Goal: Task Accomplishment & Management: Manage account settings

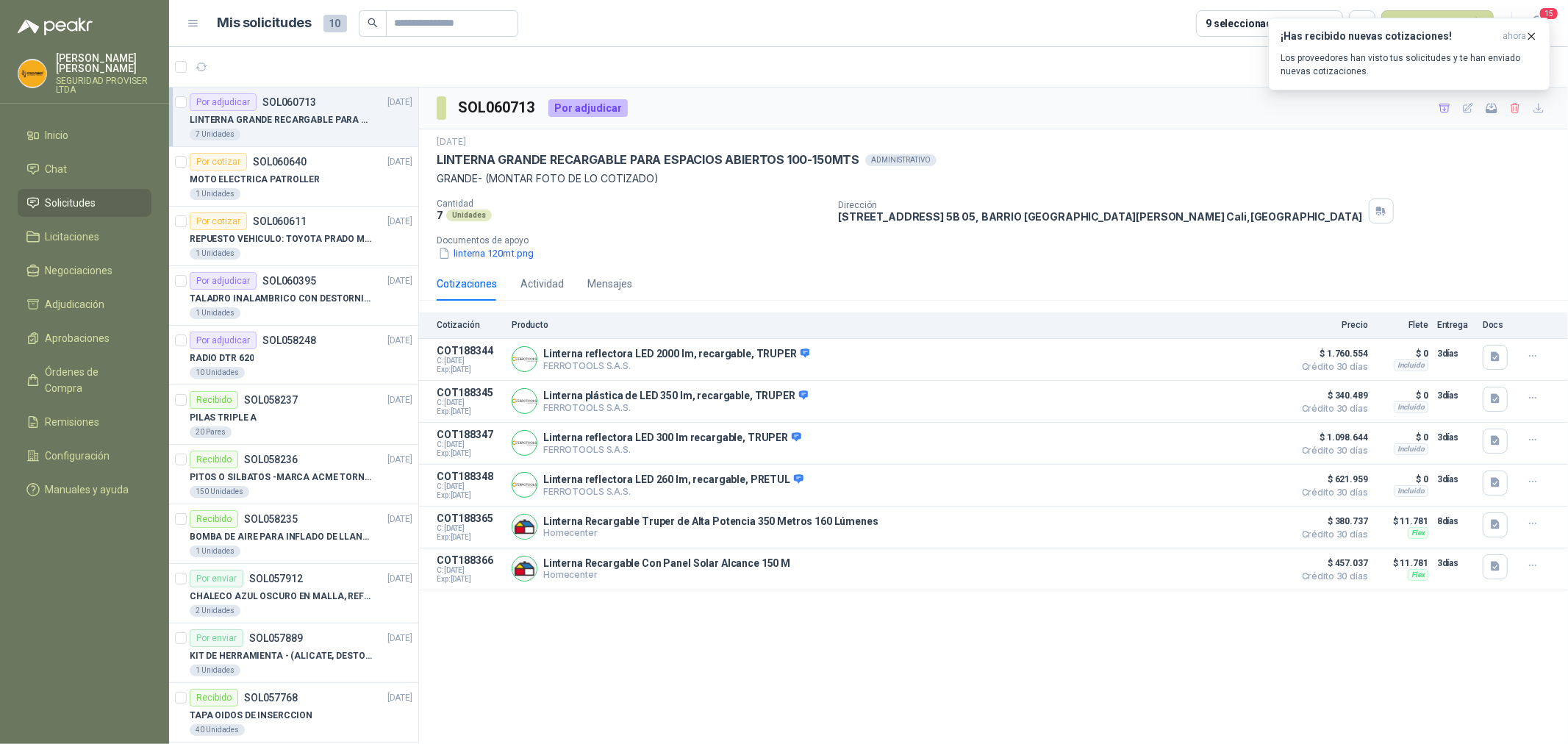
click at [275, 129] on div "7 Unidades" at bounding box center [301, 135] width 223 height 12
click at [1453, 50] on div "¡Has recibido nuevas cotizaciones! ahora Los proveedores han visto tus solicitu…" at bounding box center [1409, 54] width 257 height 48
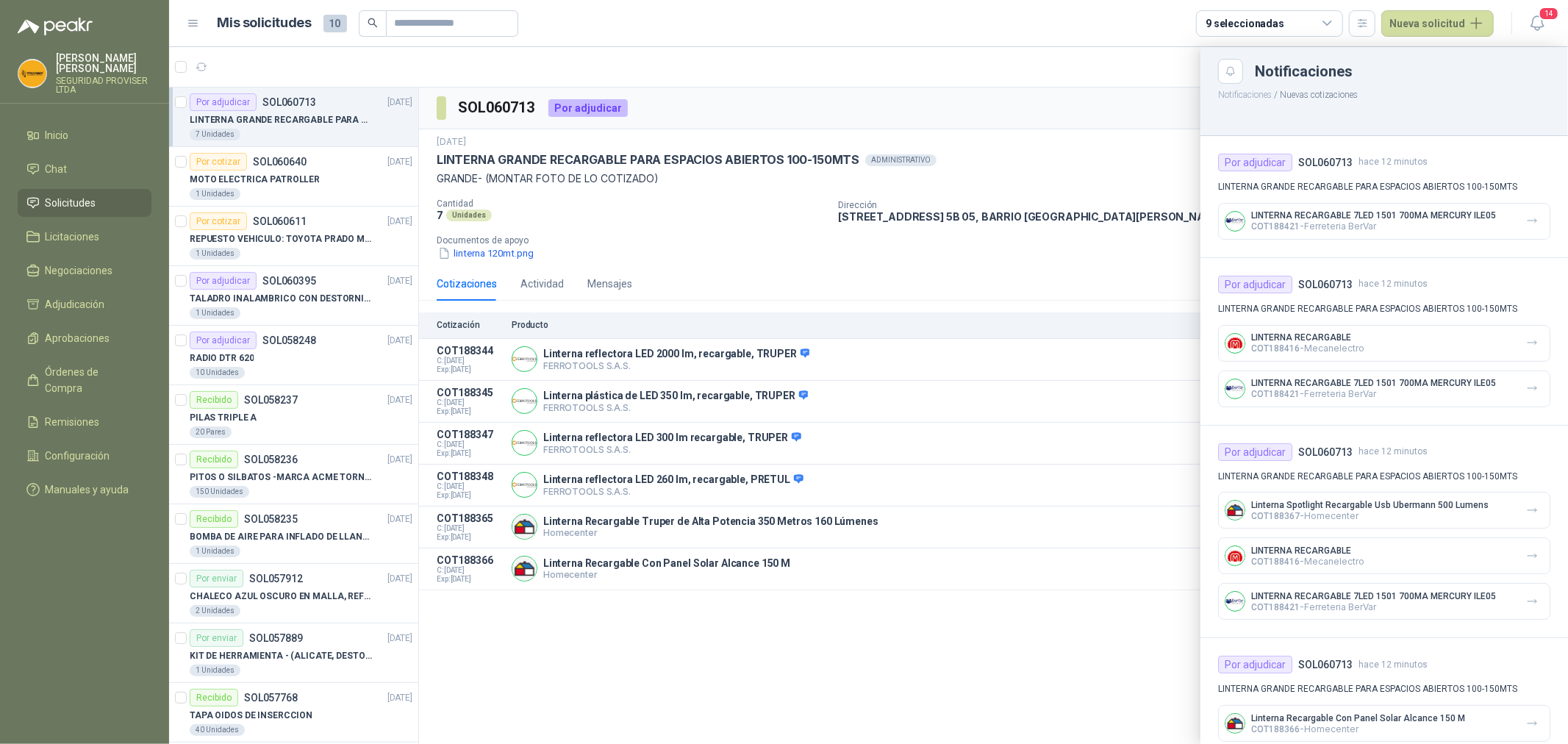
click at [1469, 231] on p "COT188421 - Ferreteria BerVar" at bounding box center [1374, 226] width 245 height 11
click at [1526, 224] on icon "button" at bounding box center [1532, 221] width 13 height 13
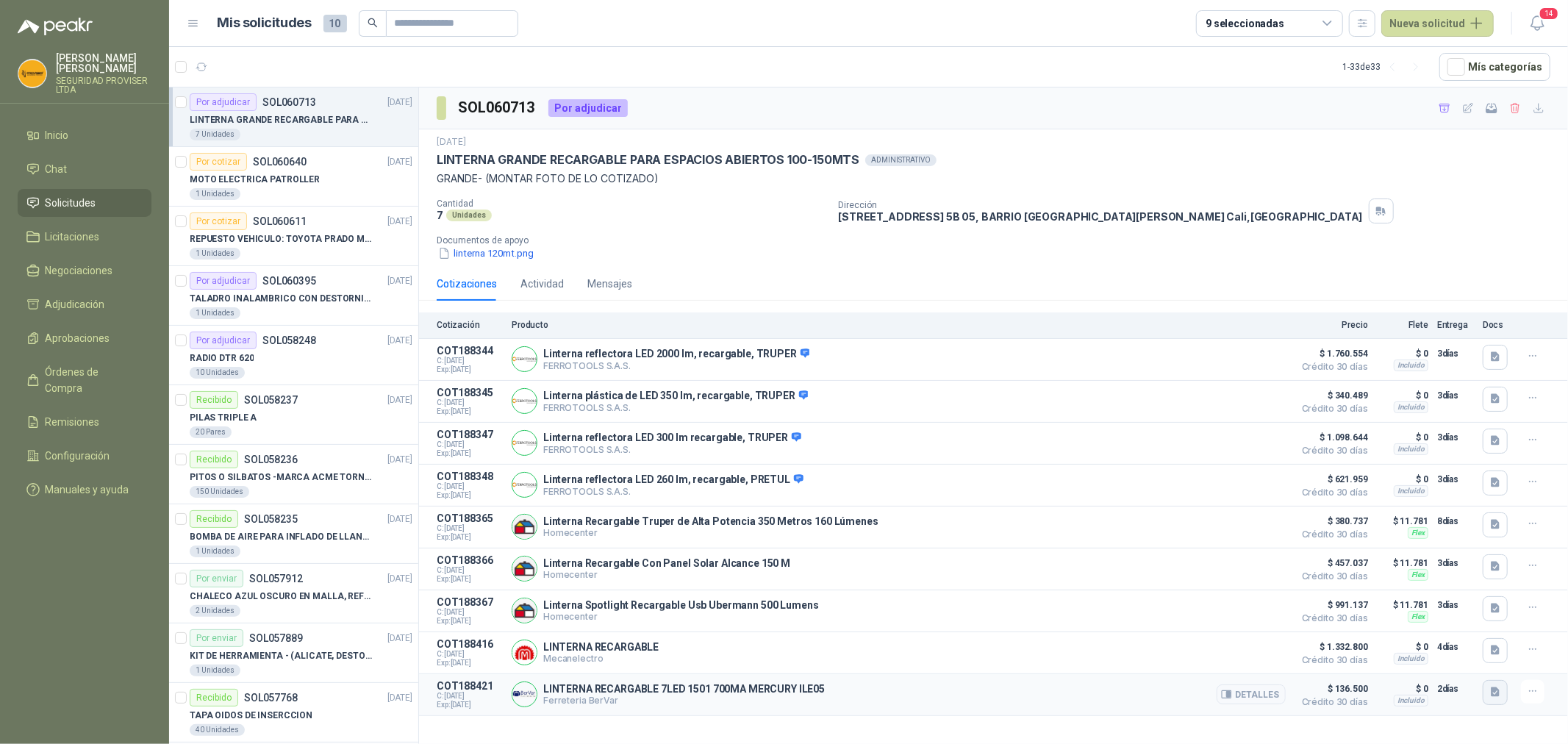
click at [1496, 694] on icon "button" at bounding box center [1495, 692] width 9 height 9
click at [1458, 663] on button "LINTERNA.jpg" at bounding box center [1459, 666] width 79 height 15
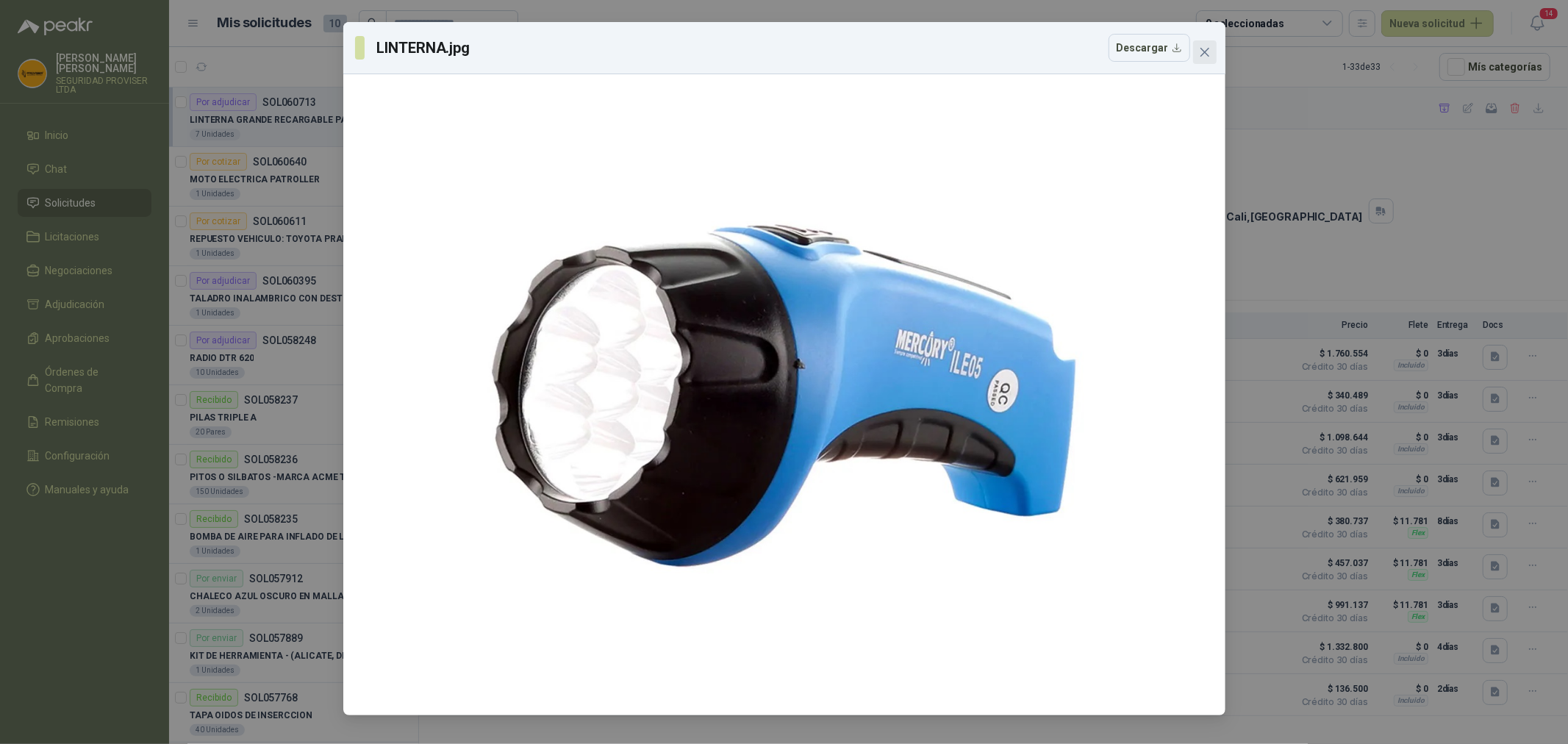
click at [1201, 56] on icon "close" at bounding box center [1204, 52] width 9 height 9
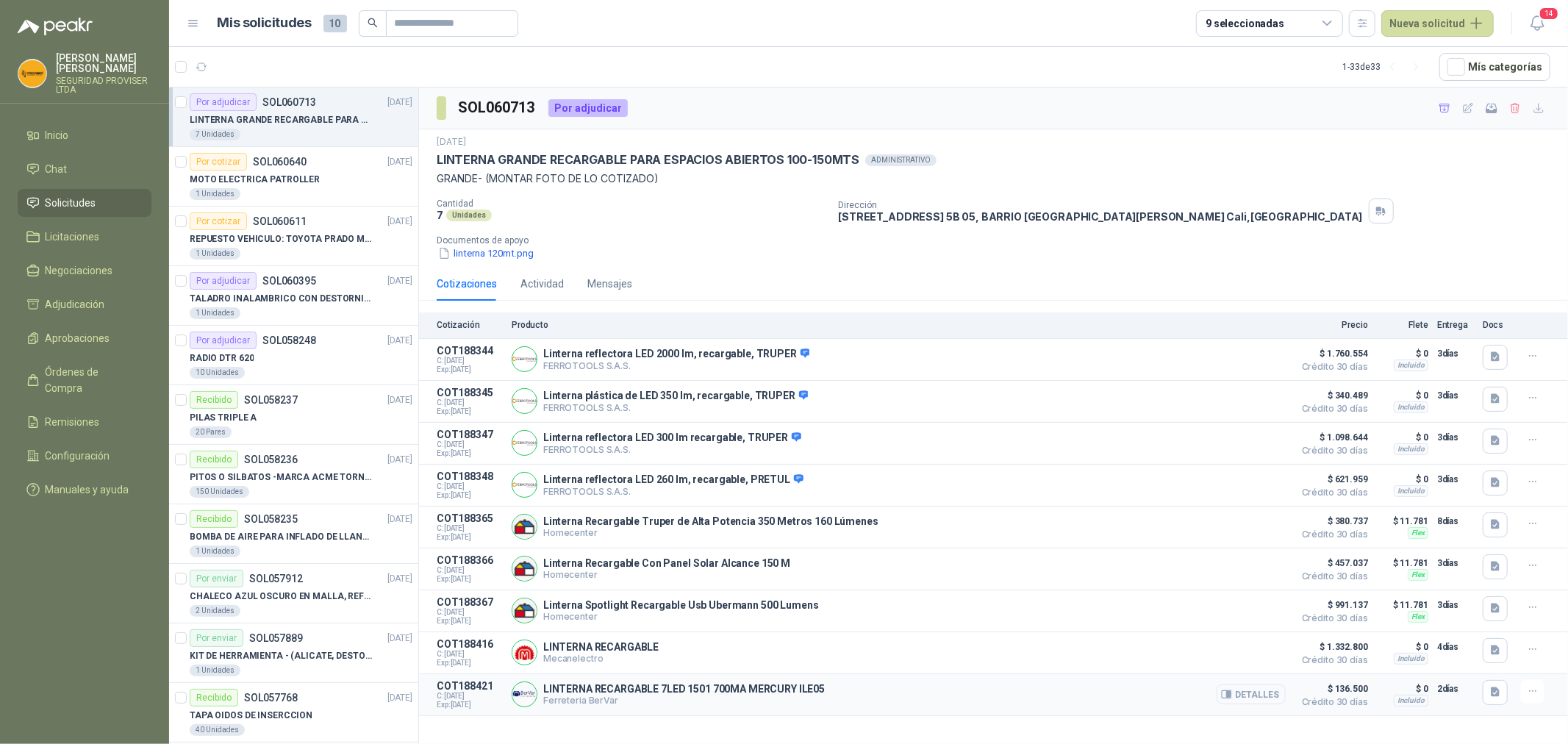
click at [1266, 700] on button "Detalles" at bounding box center [1251, 694] width 69 height 20
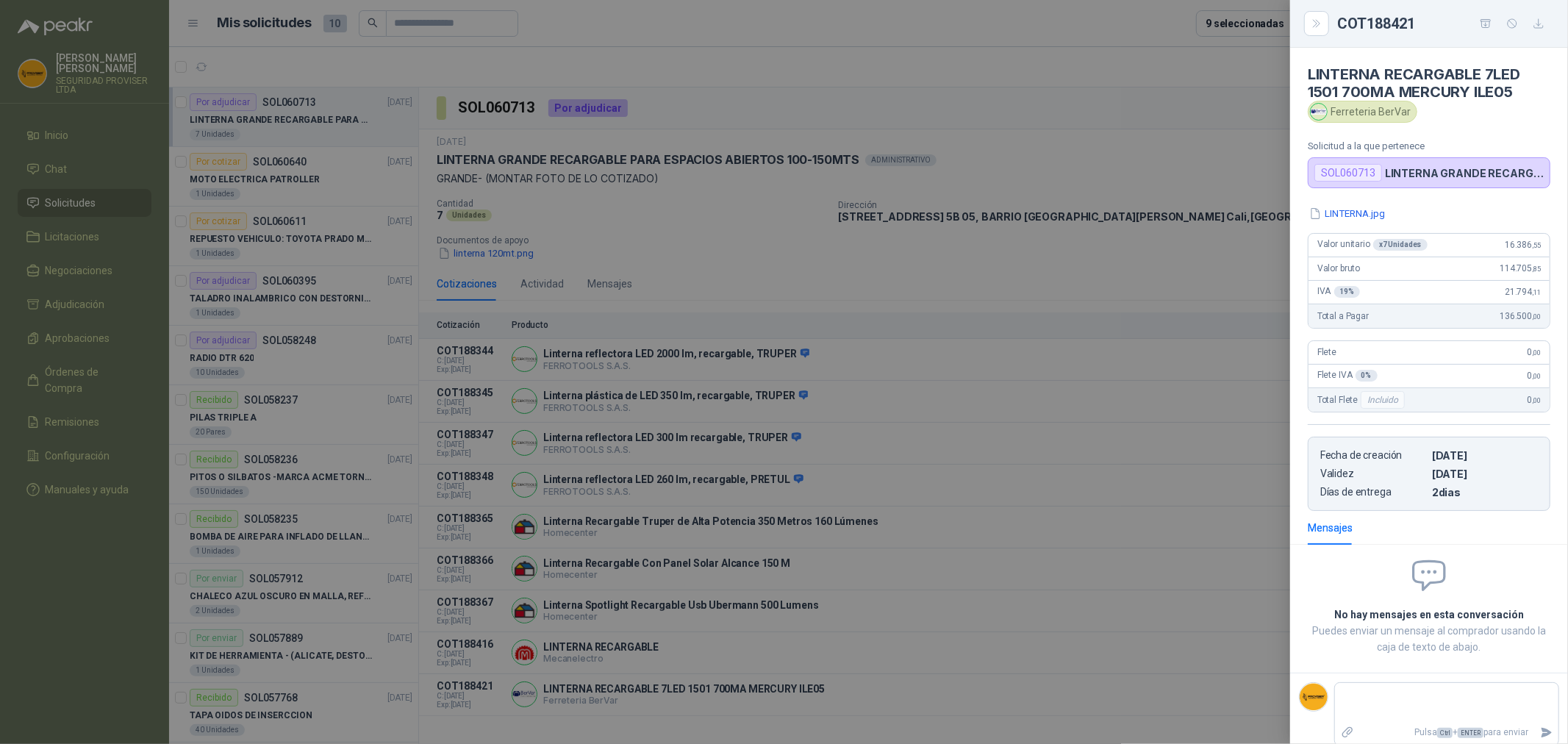
click at [907, 271] on div at bounding box center [784, 372] width 1568 height 744
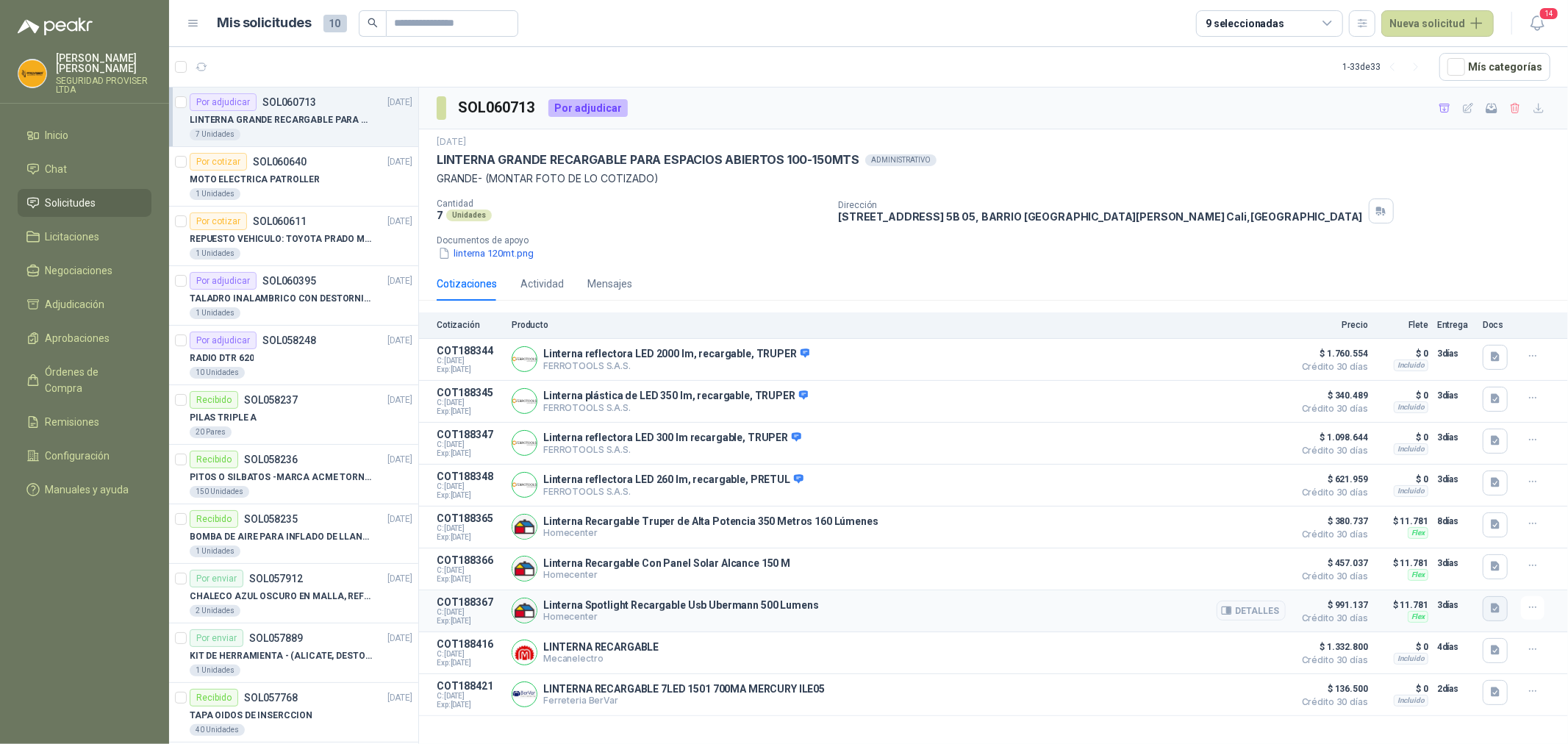
click at [1505, 618] on button "button" at bounding box center [1495, 609] width 25 height 25
click at [1467, 576] on button "image.png" at bounding box center [1466, 580] width 64 height 15
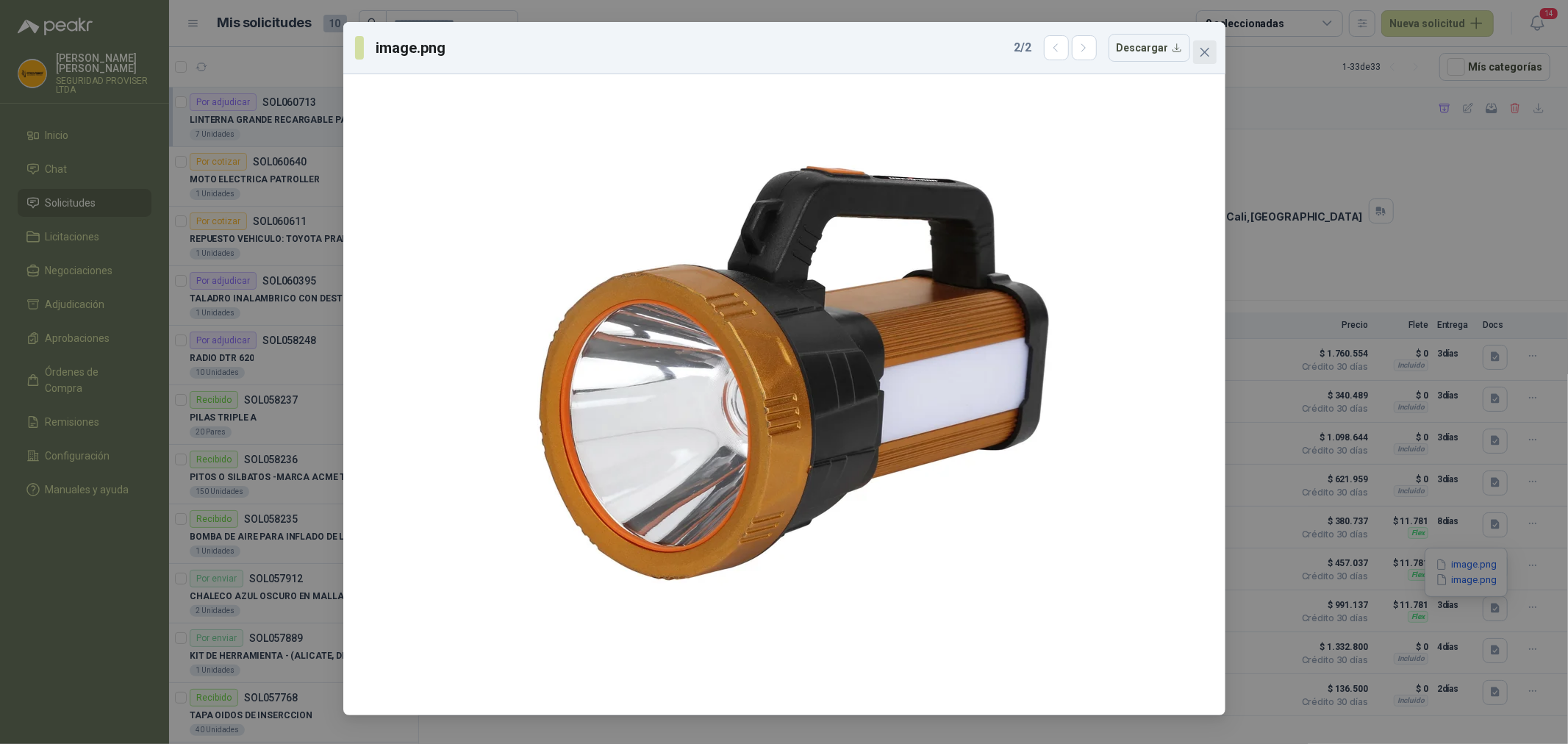
click at [1204, 61] on button "Close" at bounding box center [1204, 52] width 23 height 23
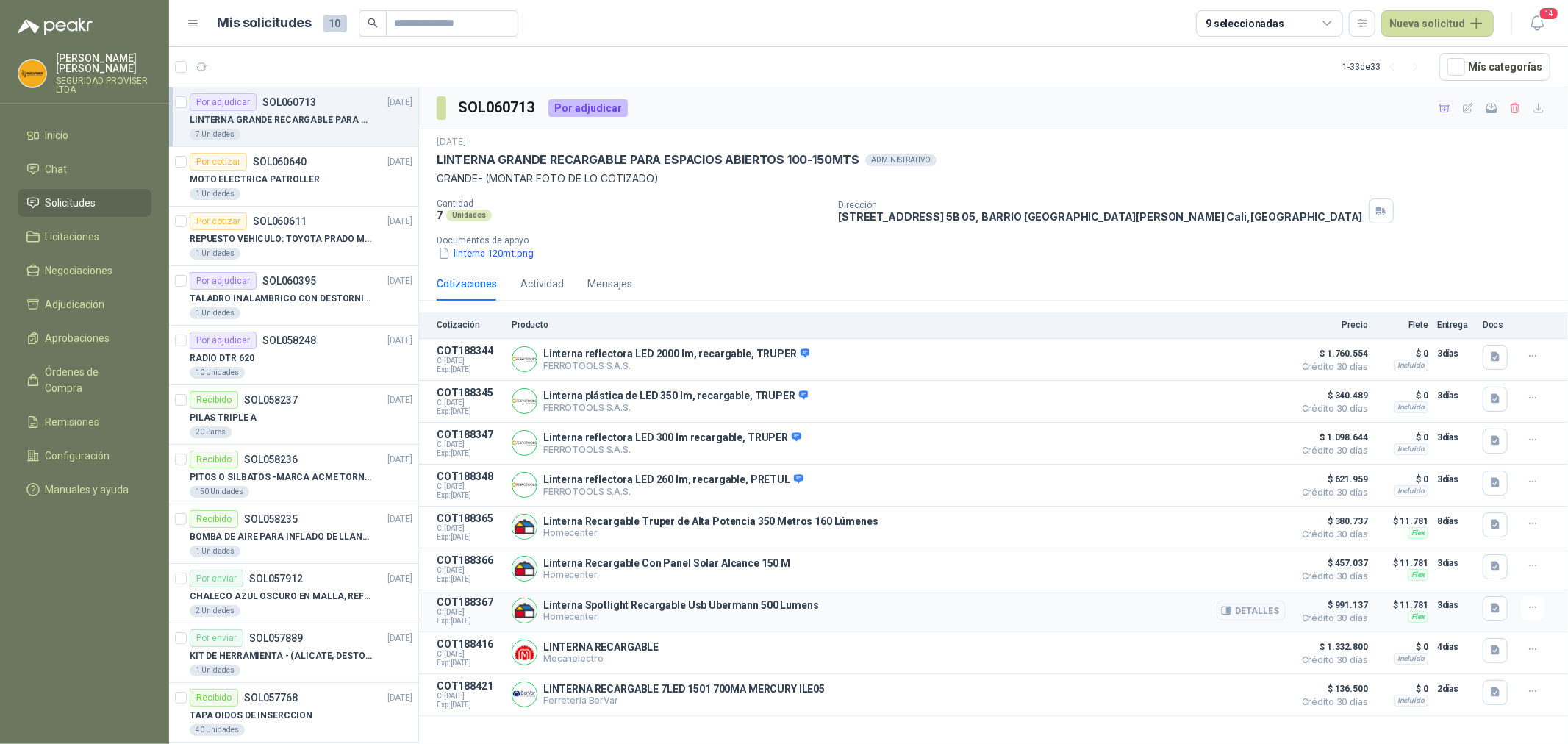
click at [1263, 626] on div "Detalles" at bounding box center [1251, 612] width 69 height 29
click at [1253, 612] on button "Detalles" at bounding box center [1251, 611] width 69 height 20
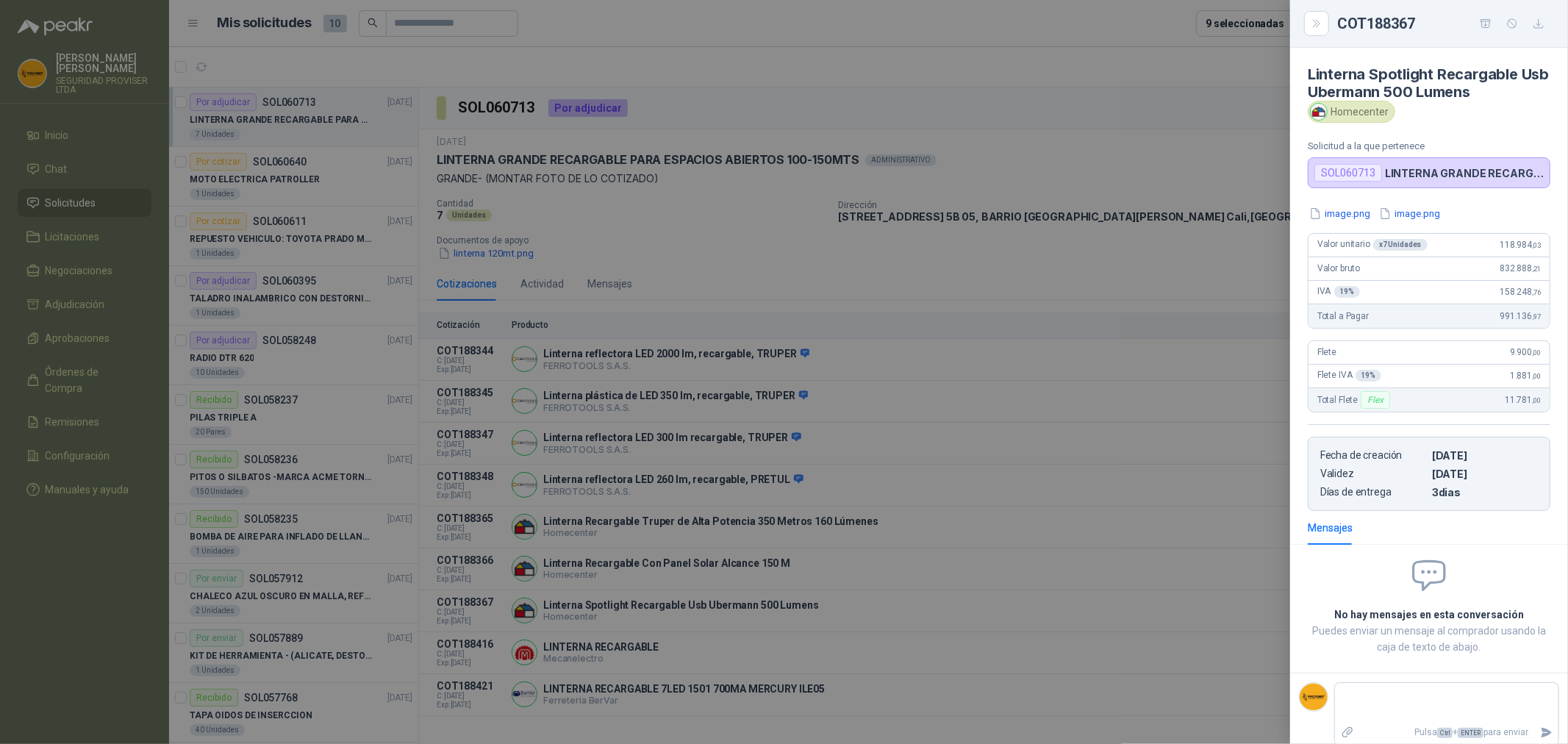
click at [1211, 266] on div at bounding box center [784, 372] width 1568 height 744
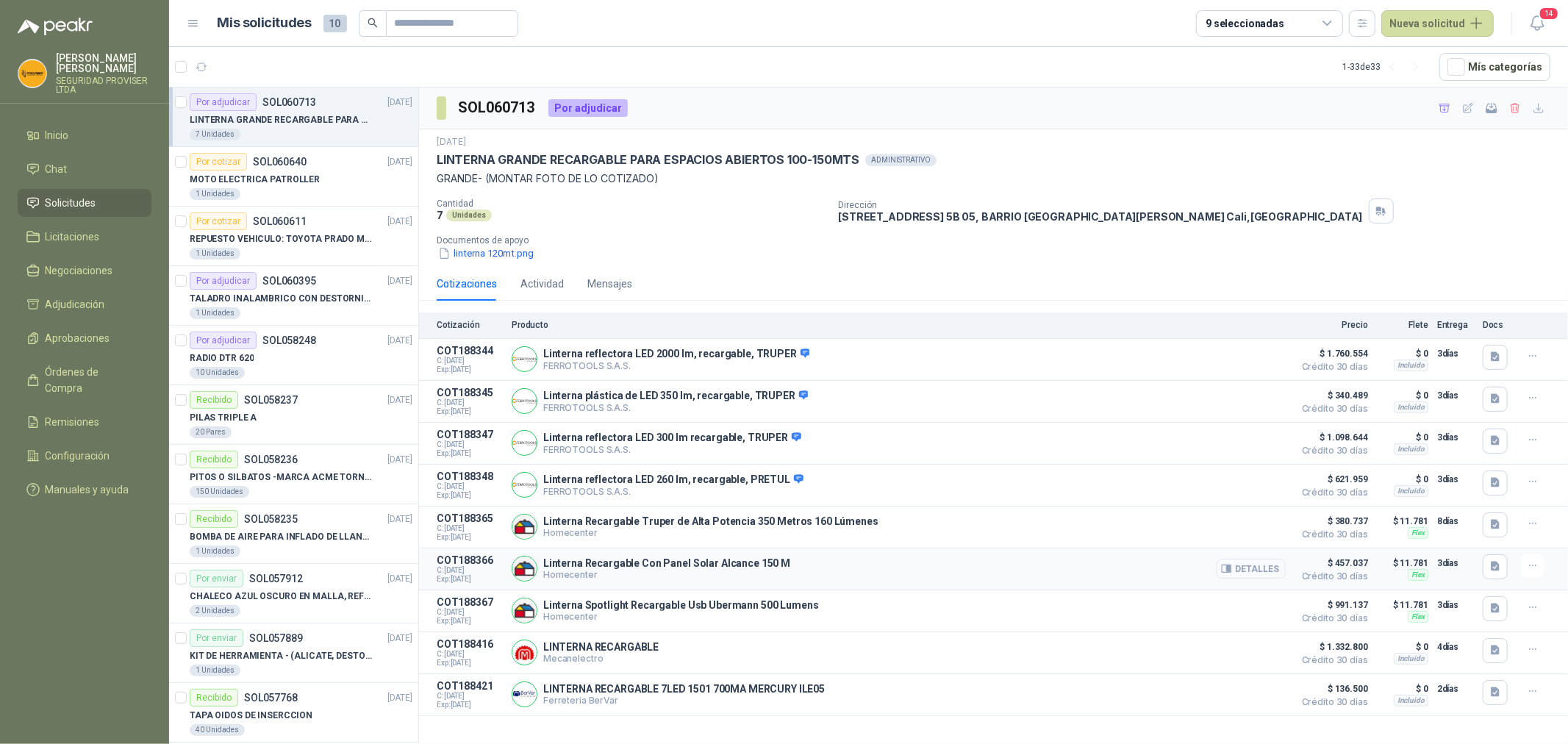
click at [1263, 575] on button "Detalles" at bounding box center [1251, 569] width 69 height 20
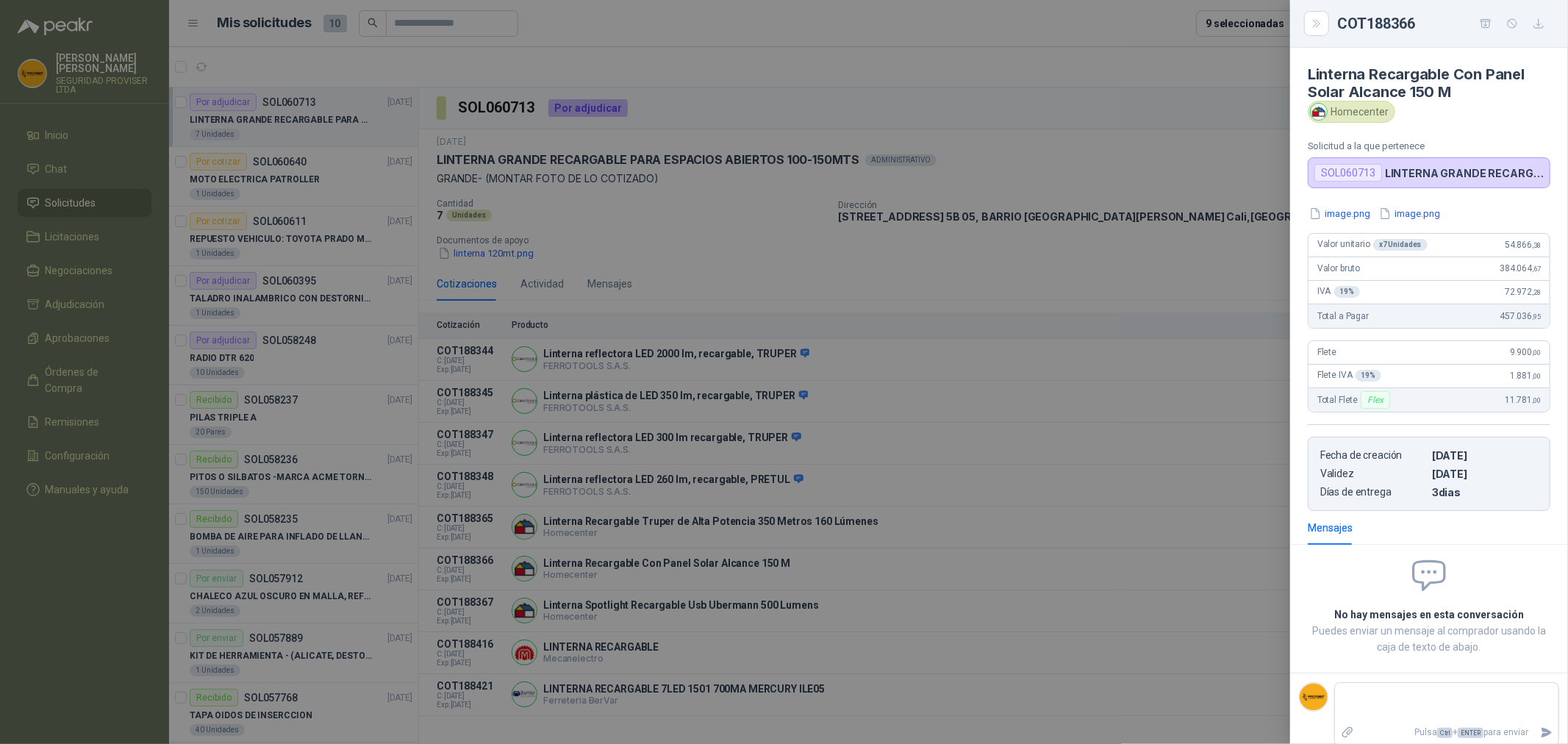
click at [1191, 237] on div at bounding box center [784, 372] width 1568 height 744
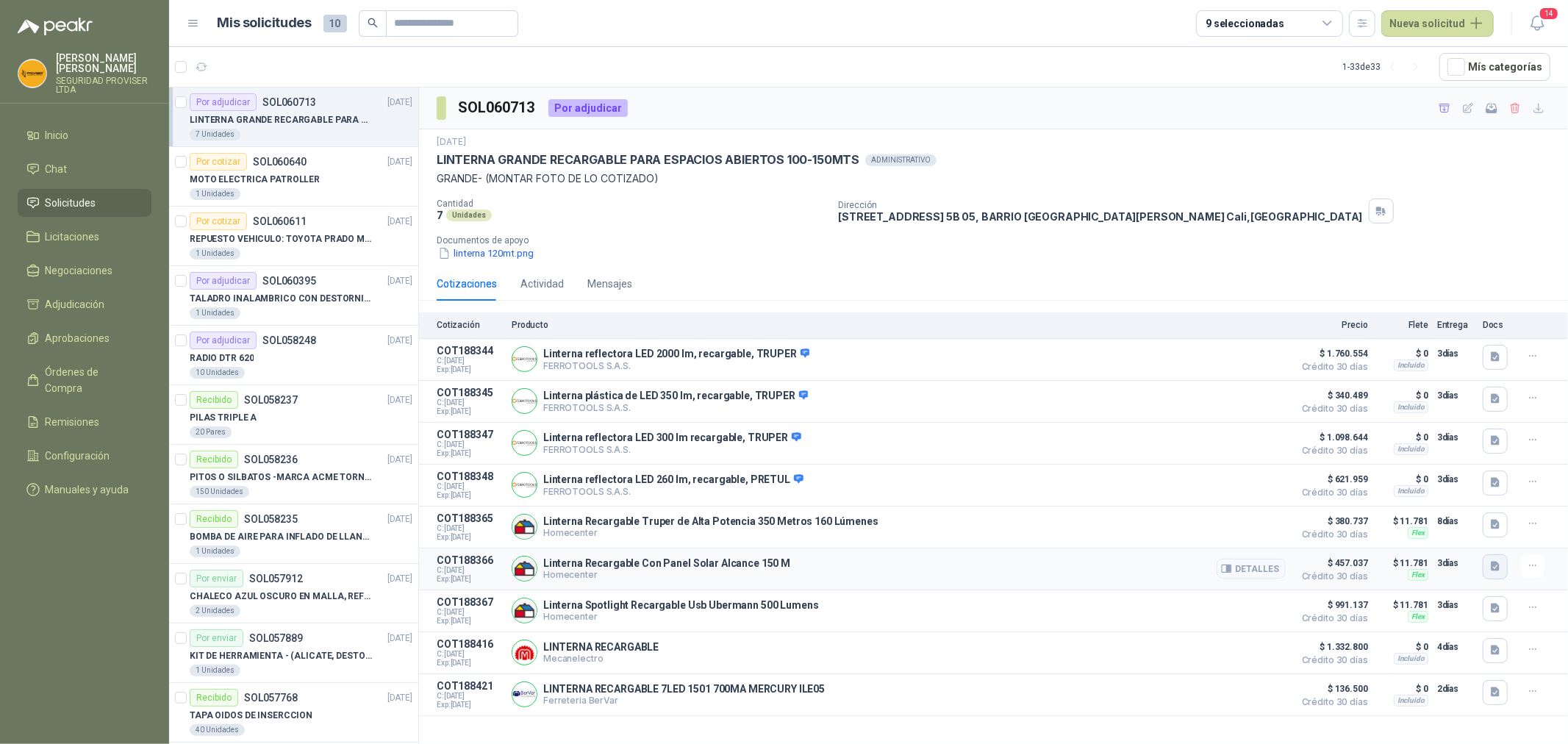
click at [1491, 571] on icon "button" at bounding box center [1495, 566] width 9 height 9
click at [1468, 523] on button "image.png" at bounding box center [1466, 523] width 64 height 15
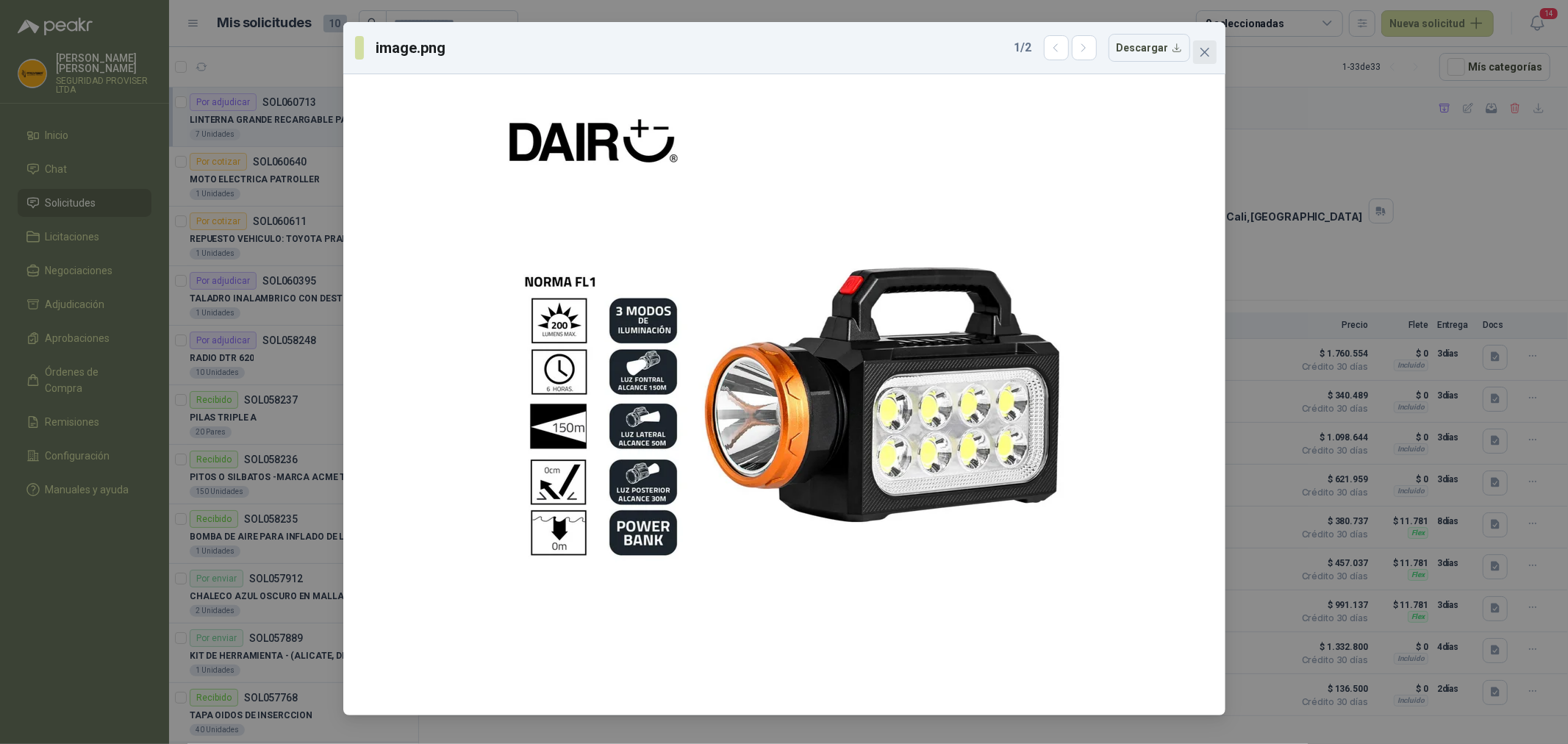
click at [1206, 50] on icon "close" at bounding box center [1204, 52] width 9 height 9
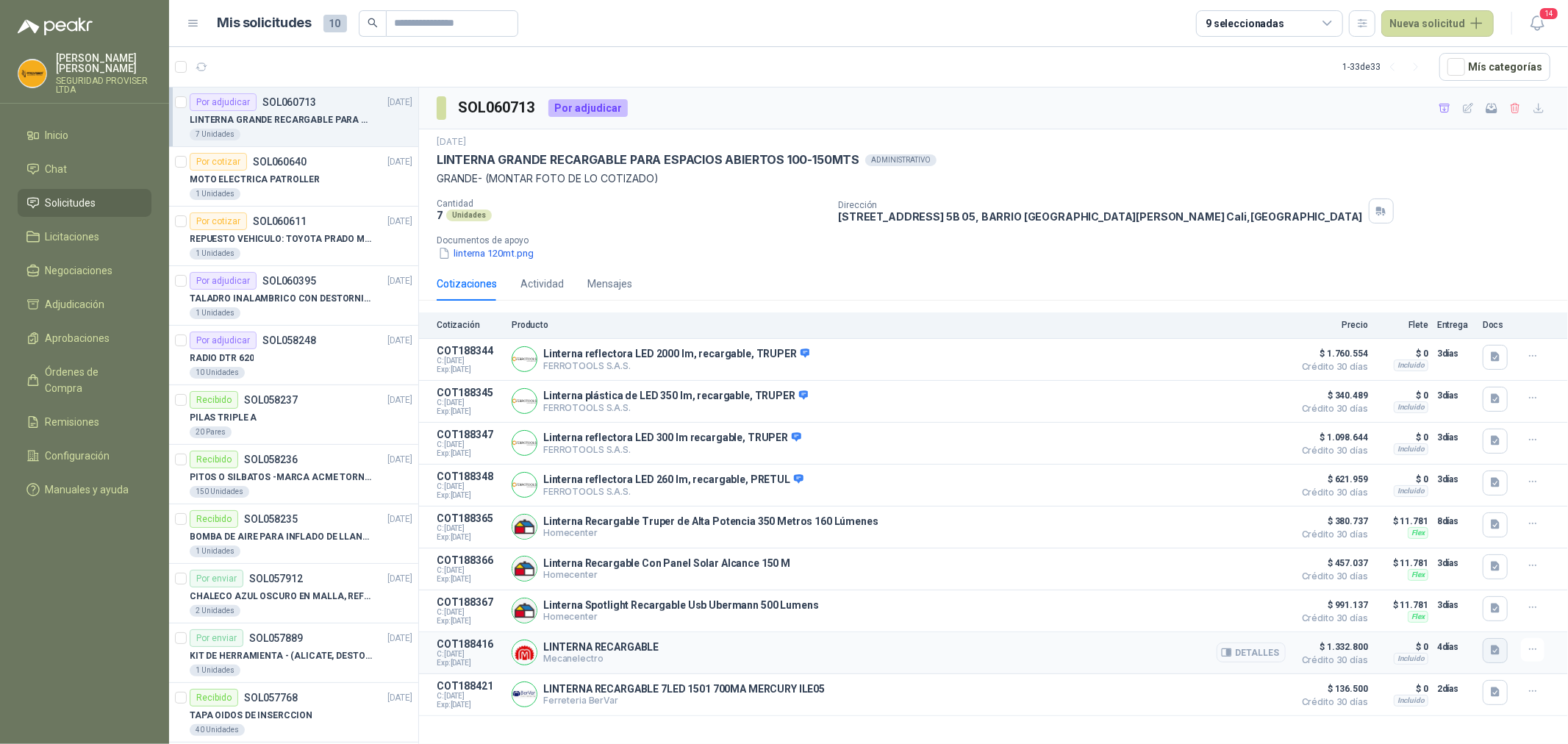
click at [1497, 655] on icon "button" at bounding box center [1495, 650] width 9 height 9
click at [1444, 622] on button "LINTERNA 12983.png" at bounding box center [1442, 623] width 109 height 15
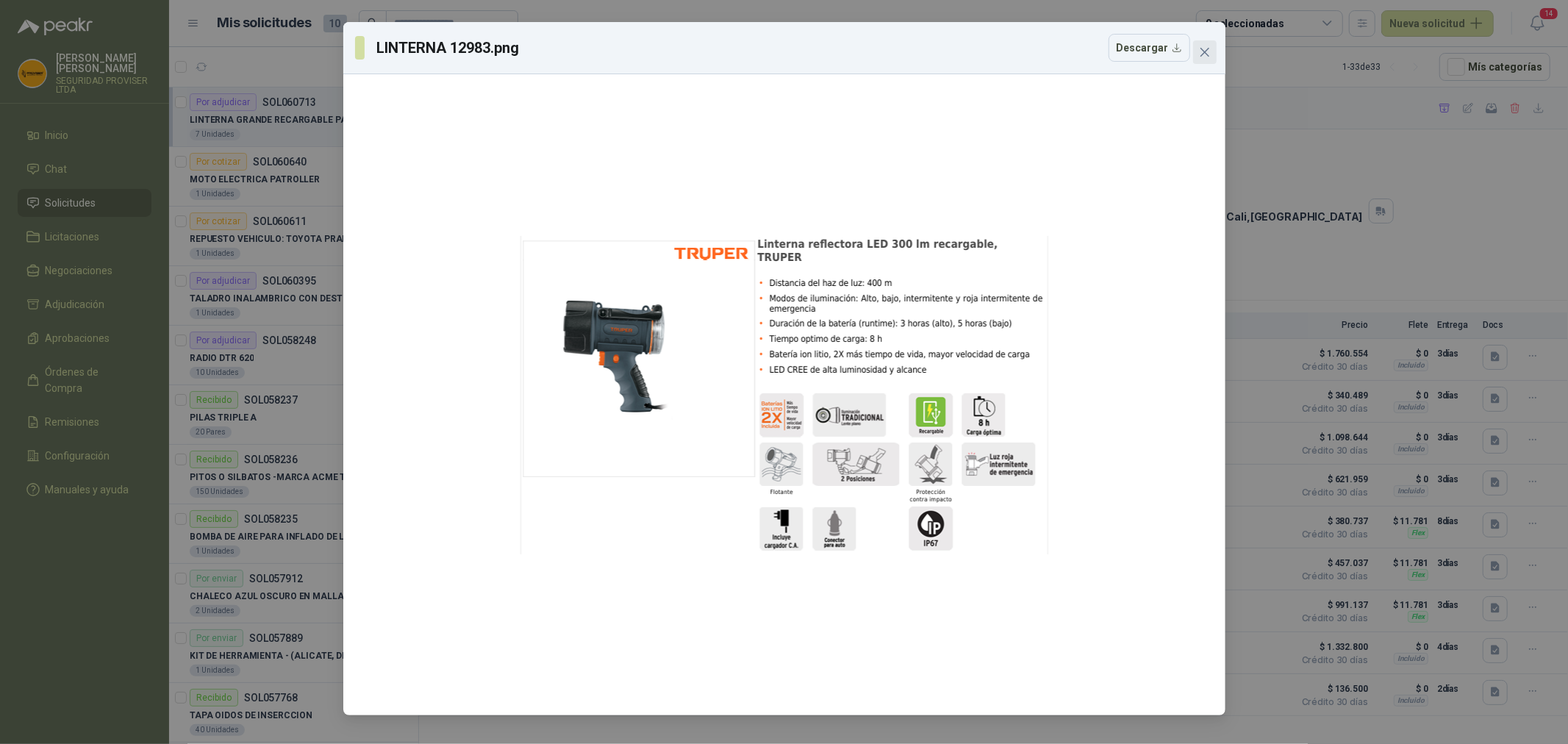
click at [1201, 54] on icon "close" at bounding box center [1205, 52] width 12 height 12
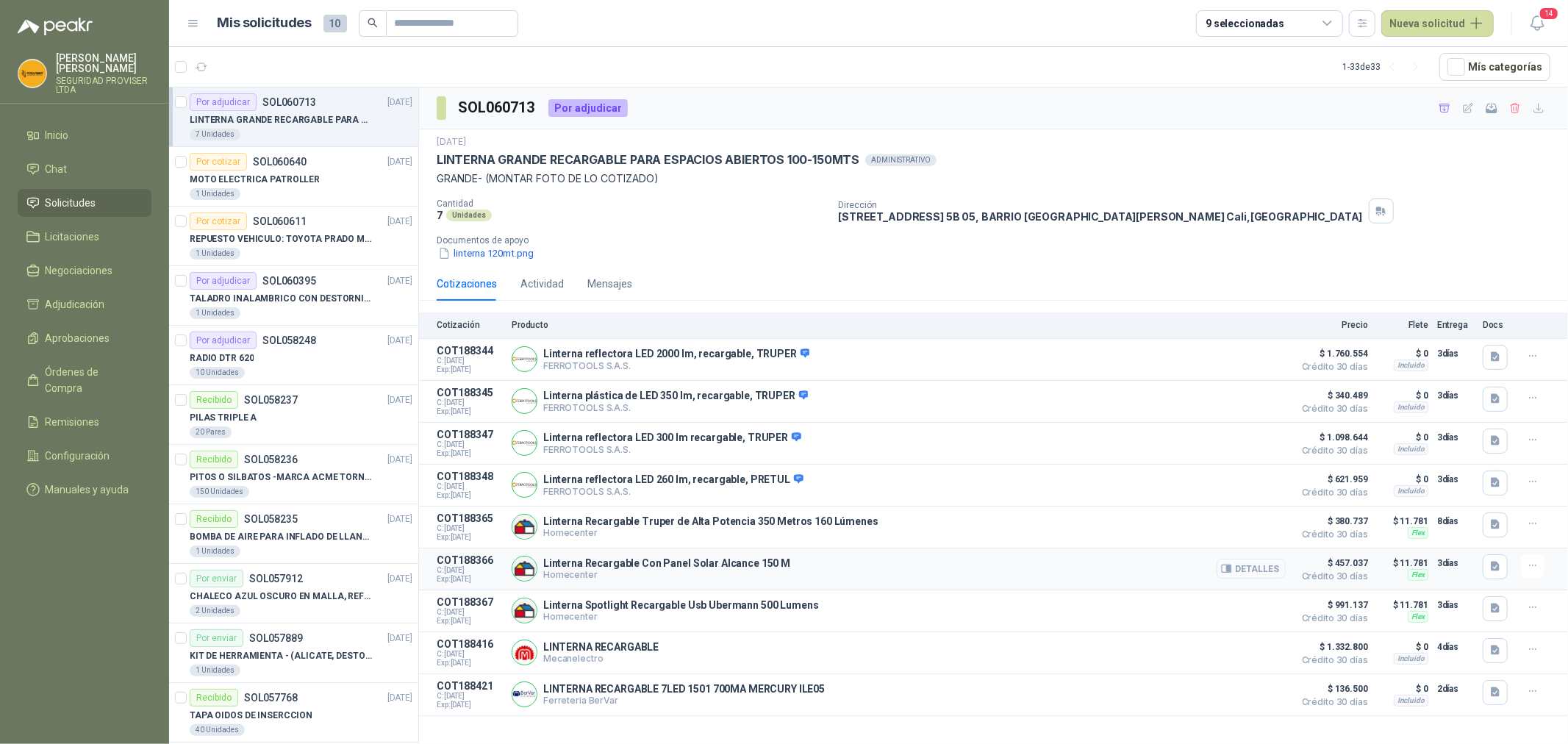
click at [1268, 575] on button "Detalles" at bounding box center [1251, 569] width 69 height 20
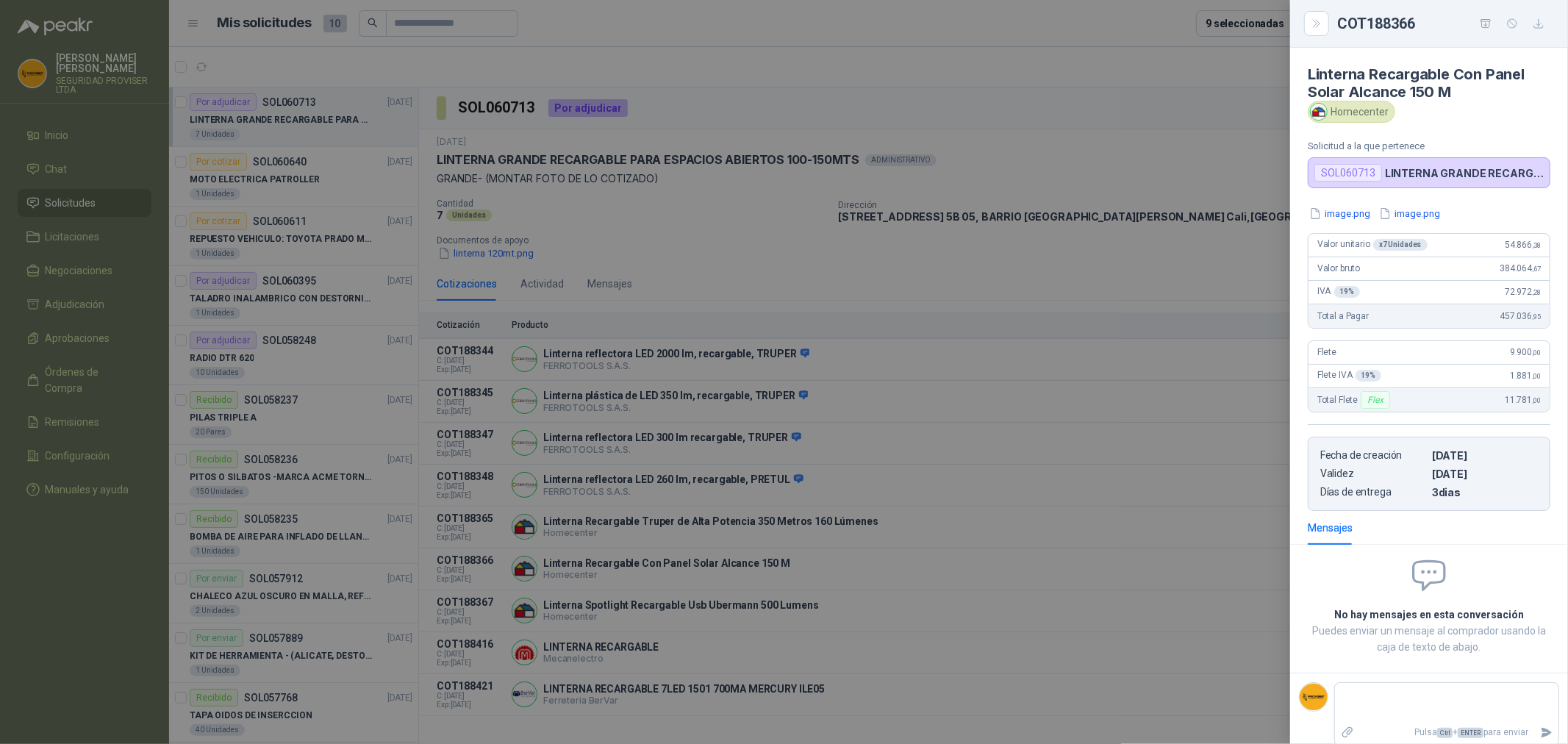
click at [1214, 244] on div at bounding box center [784, 372] width 1568 height 744
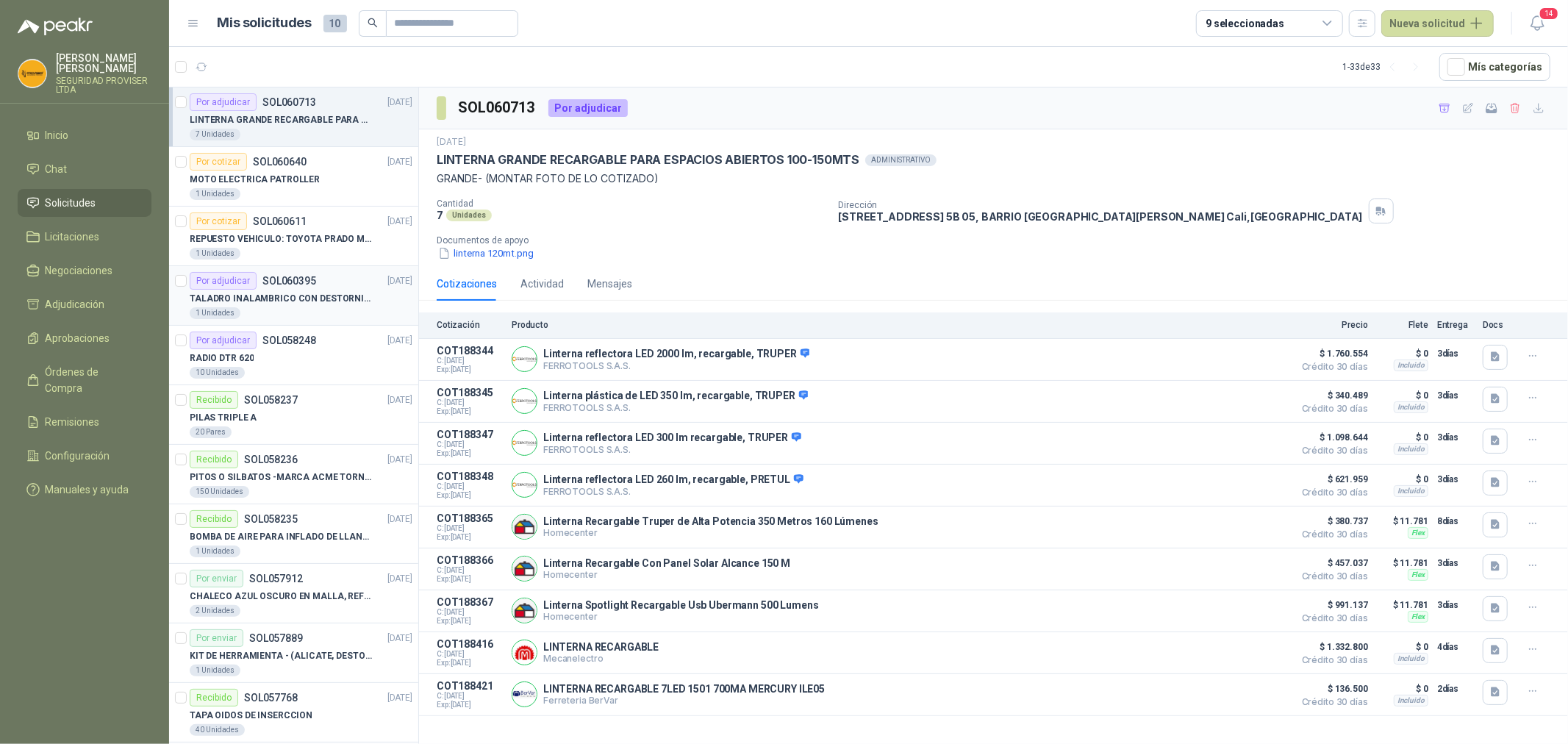
click at [320, 320] on article "Por adjudicar SOL060395 [DATE] TALADRO INALAMBRICO CON DESTORNILLADOR DE ESTRIA…" at bounding box center [294, 296] width 249 height 59
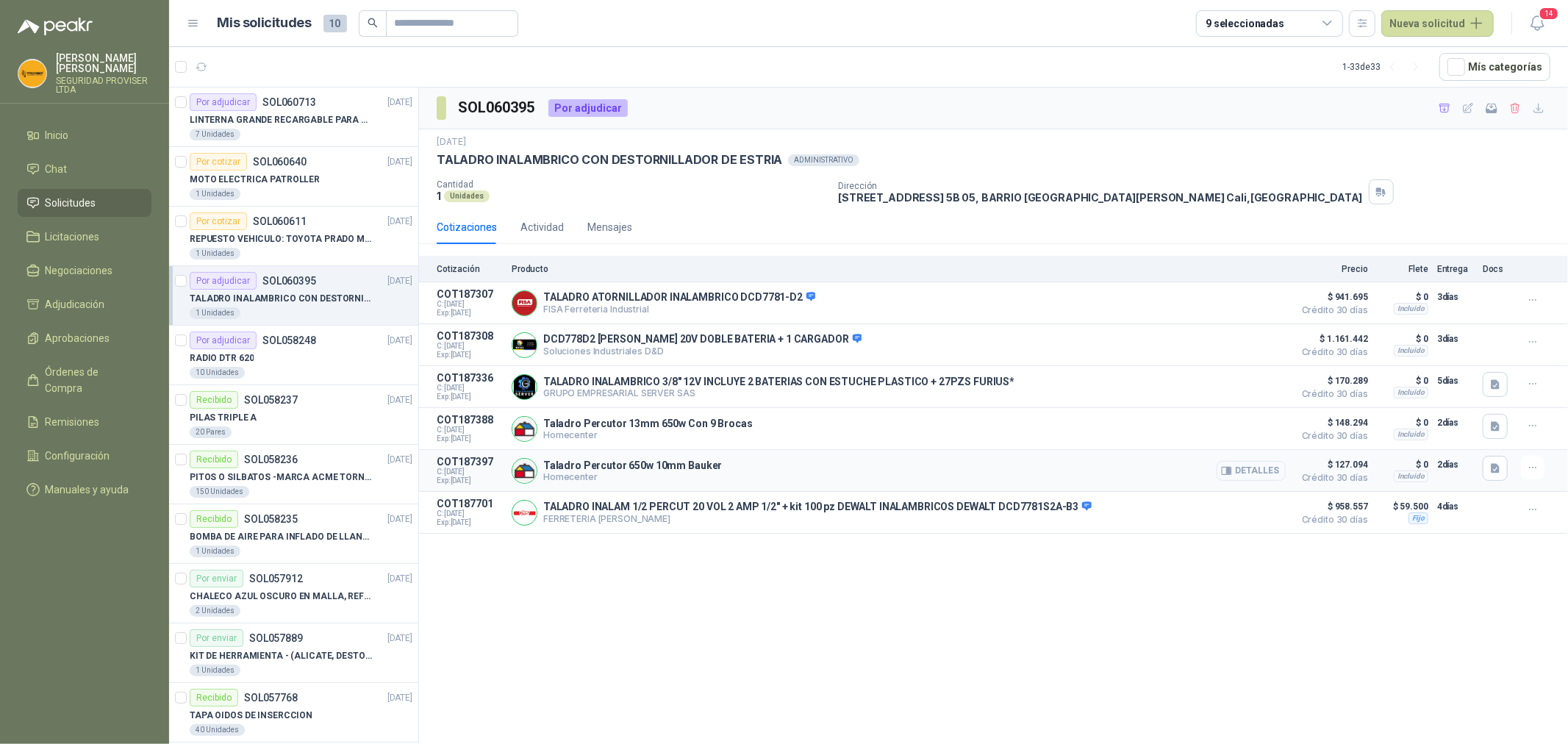
click at [1259, 479] on button "Detalles" at bounding box center [1251, 470] width 69 height 20
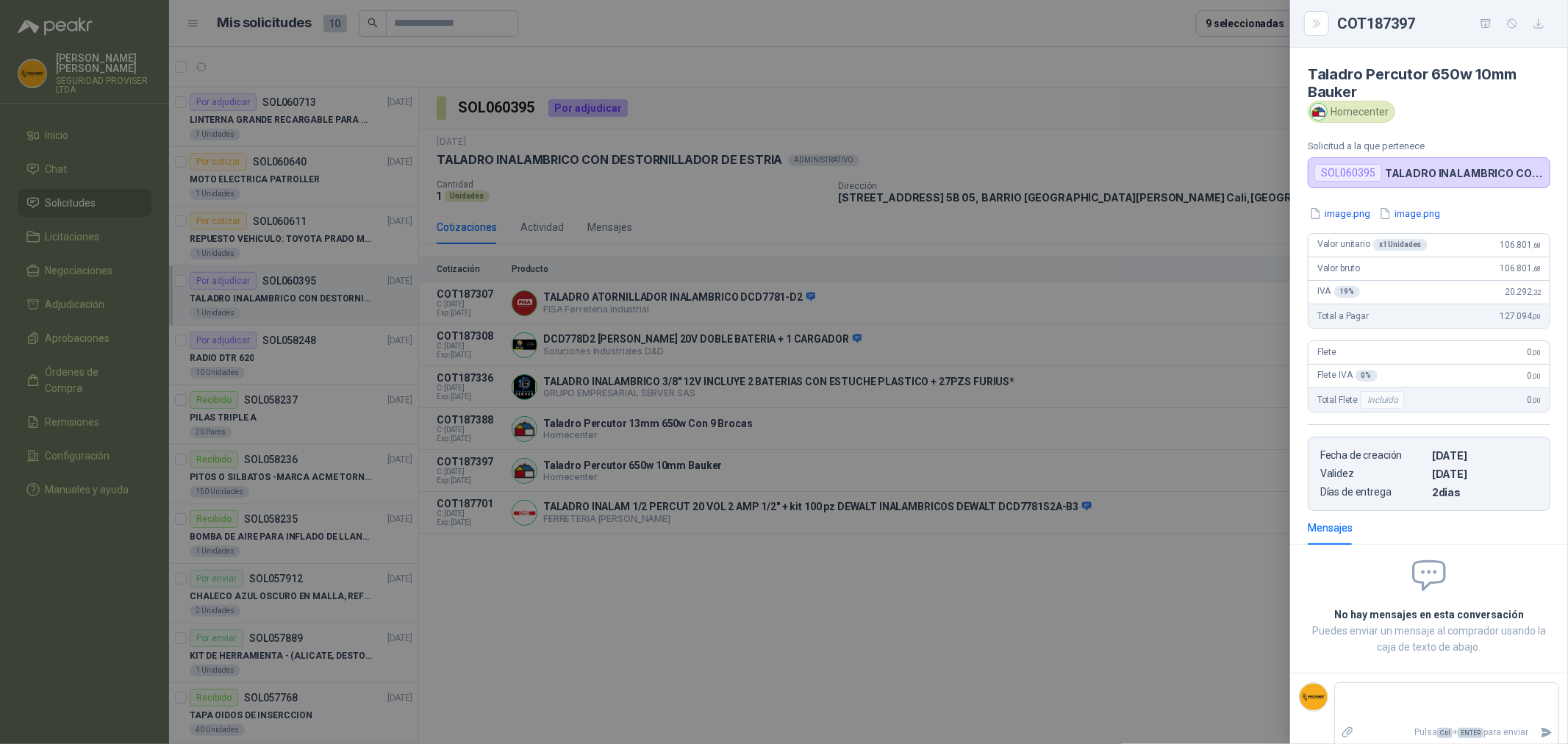
click at [1192, 636] on div at bounding box center [784, 372] width 1568 height 744
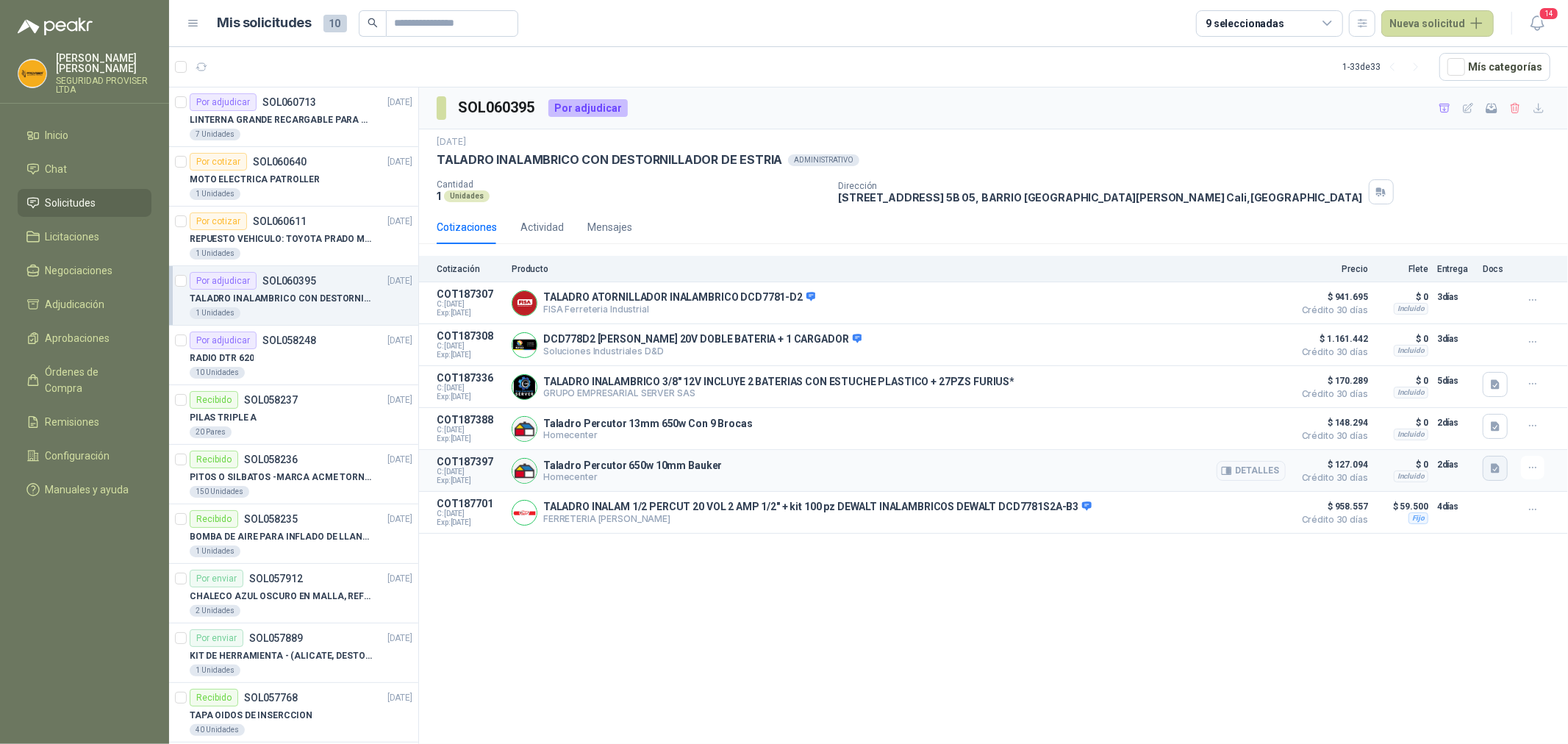
click at [1488, 475] on button "button" at bounding box center [1495, 468] width 25 height 25
click at [1482, 422] on button "image.png" at bounding box center [1466, 423] width 64 height 15
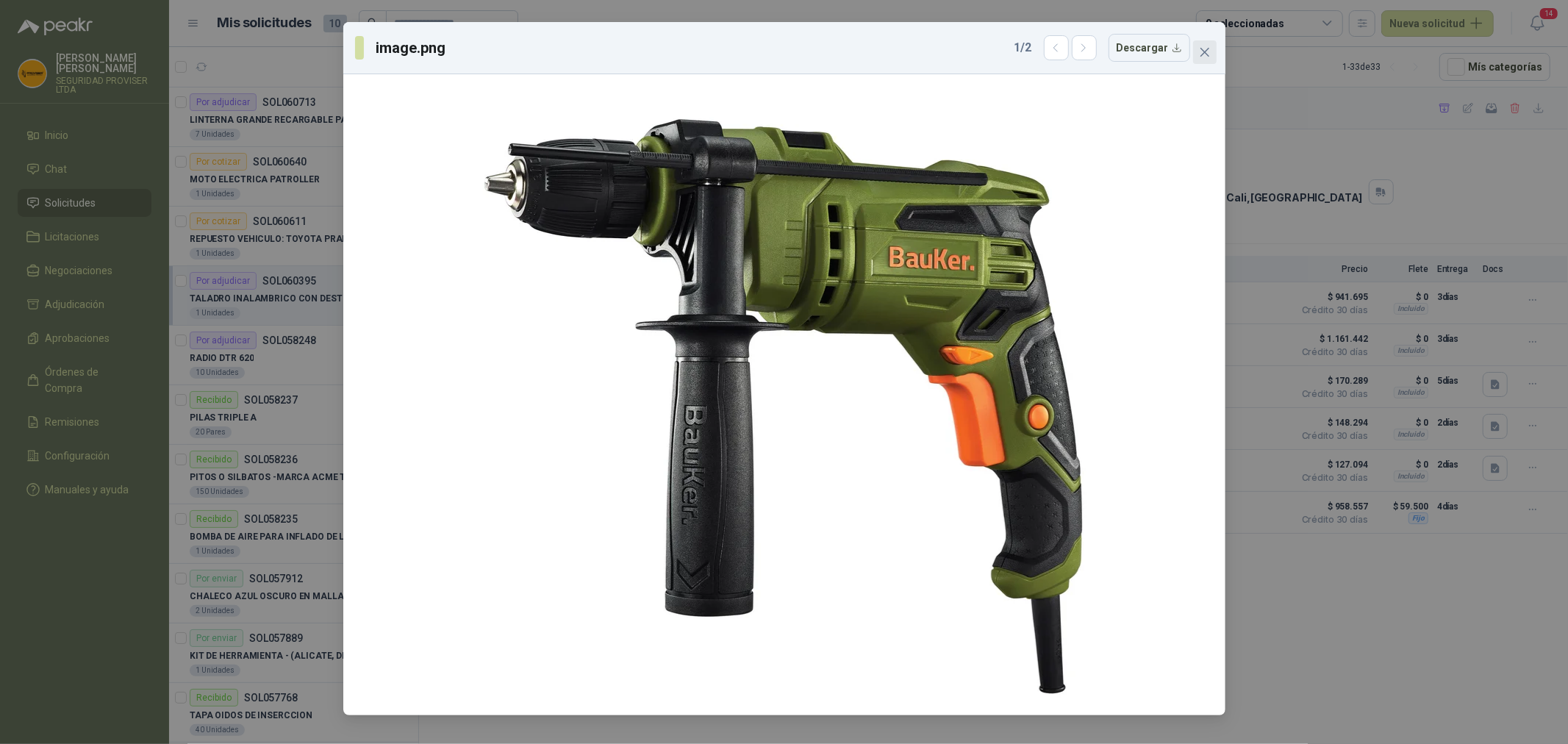
click at [1204, 53] on icon "close" at bounding box center [1204, 52] width 9 height 9
